Goal: Information Seeking & Learning: Learn about a topic

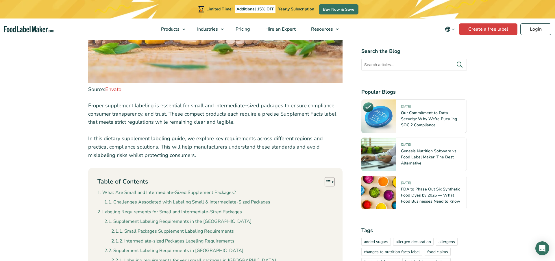
scroll to position [350, 0]
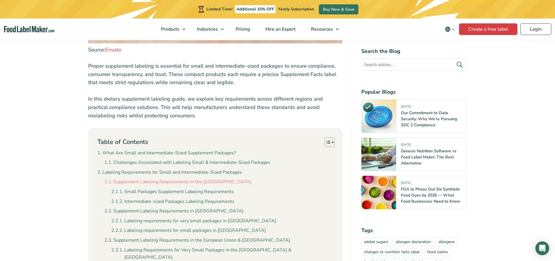
click at [202, 182] on link "Supplement Labeling Requirements in the [GEOGRAPHIC_DATA]" at bounding box center [177, 182] width 147 height 8
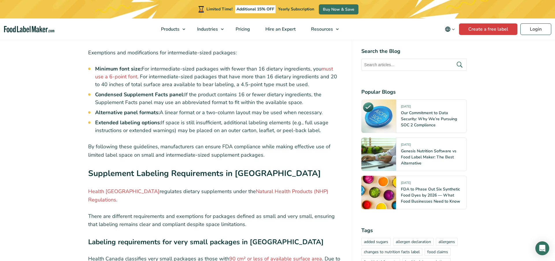
scroll to position [1684, 0]
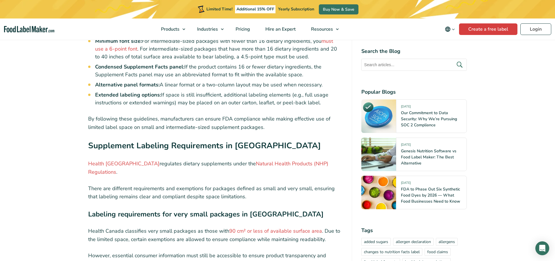
scroll to position [350, 0]
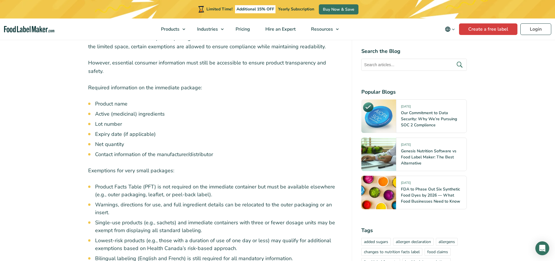
scroll to position [1929, 0]
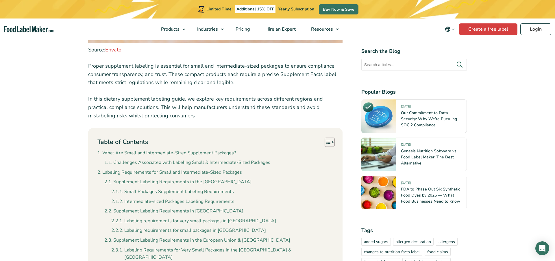
scroll to position [350, 0]
